Goal: Task Accomplishment & Management: Use online tool/utility

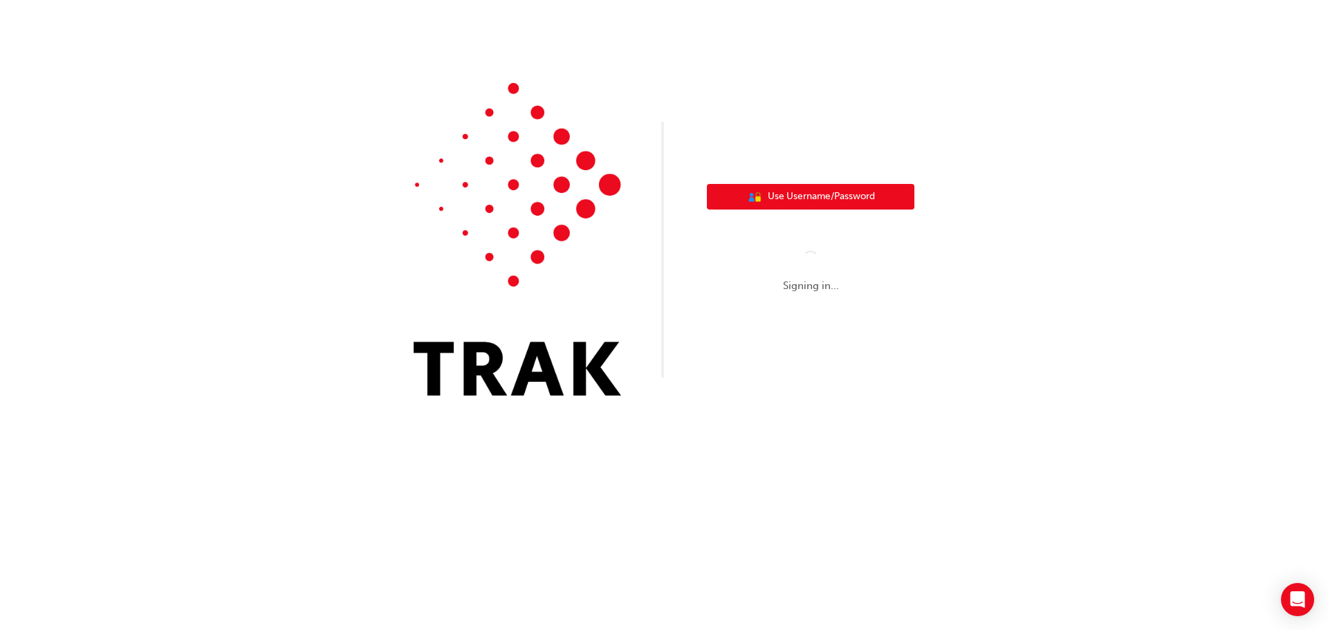
click at [801, 204] on div "User Authentication Icon - Blue Person, Gold Lock Use Username/Password Signing…" at bounding box center [810, 250] width 207 height 153
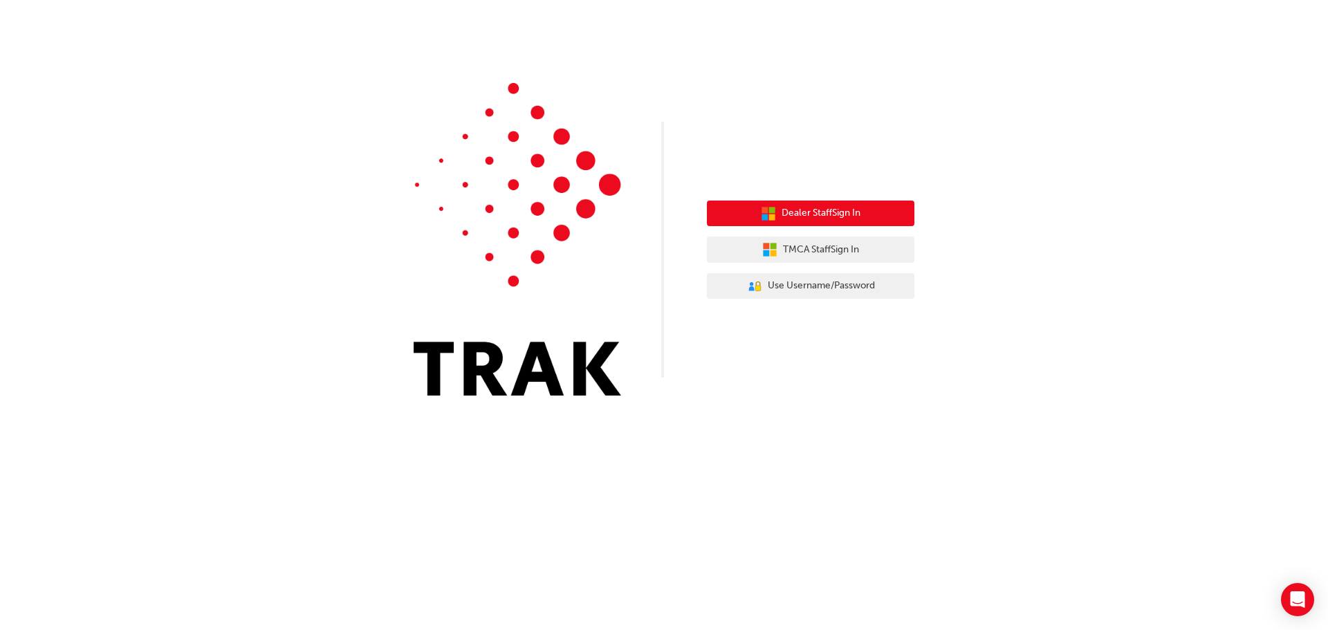
click at [855, 218] on span "Dealer Staff Sign In" at bounding box center [820, 213] width 79 height 16
click at [873, 213] on button "Dealer Staff Sign In" at bounding box center [810, 214] width 207 height 26
click at [811, 216] on span "Dealer Staff Sign In" at bounding box center [820, 213] width 79 height 16
